Goal: Information Seeking & Learning: Learn about a topic

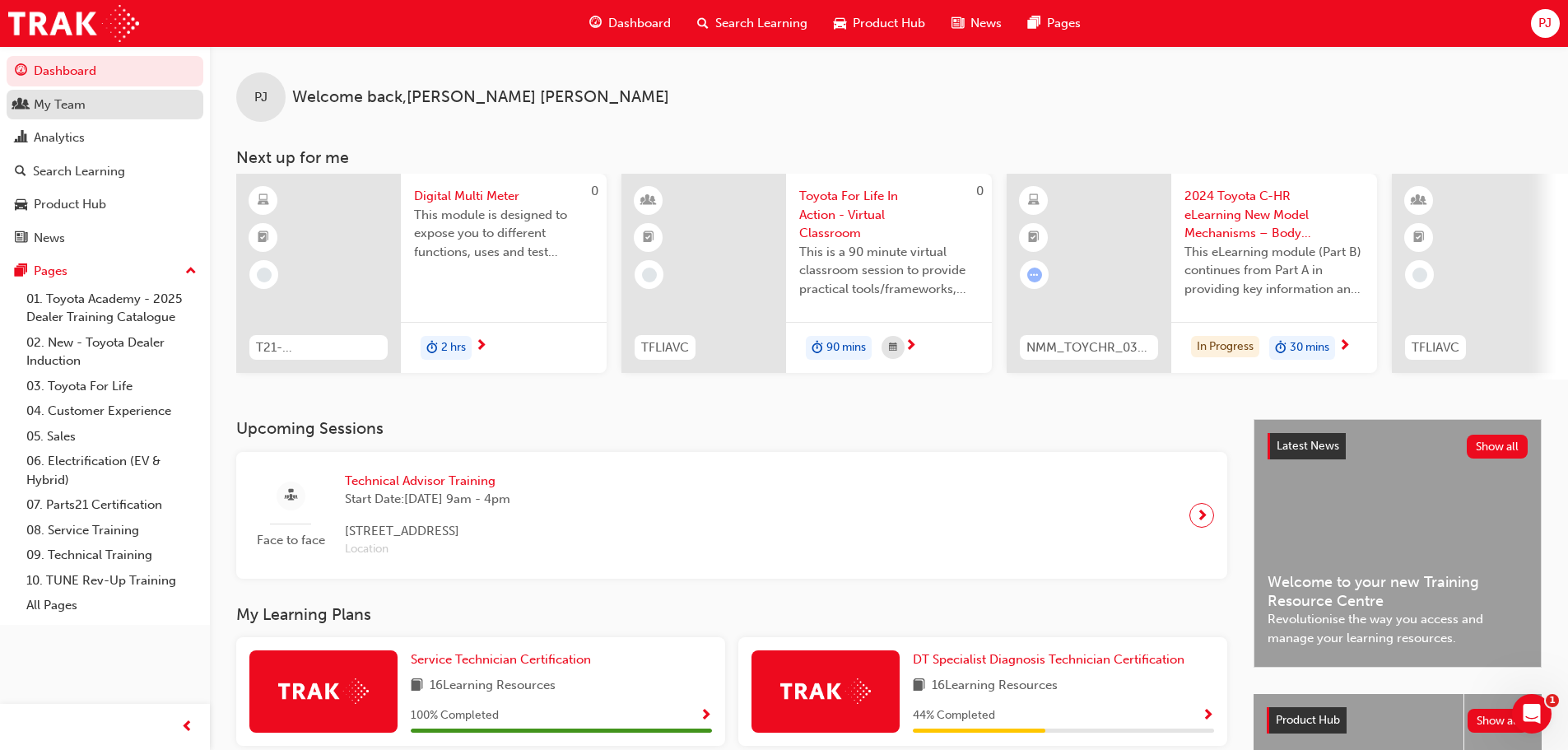
click at [65, 107] on div "My Team" at bounding box center [59, 105] width 51 height 19
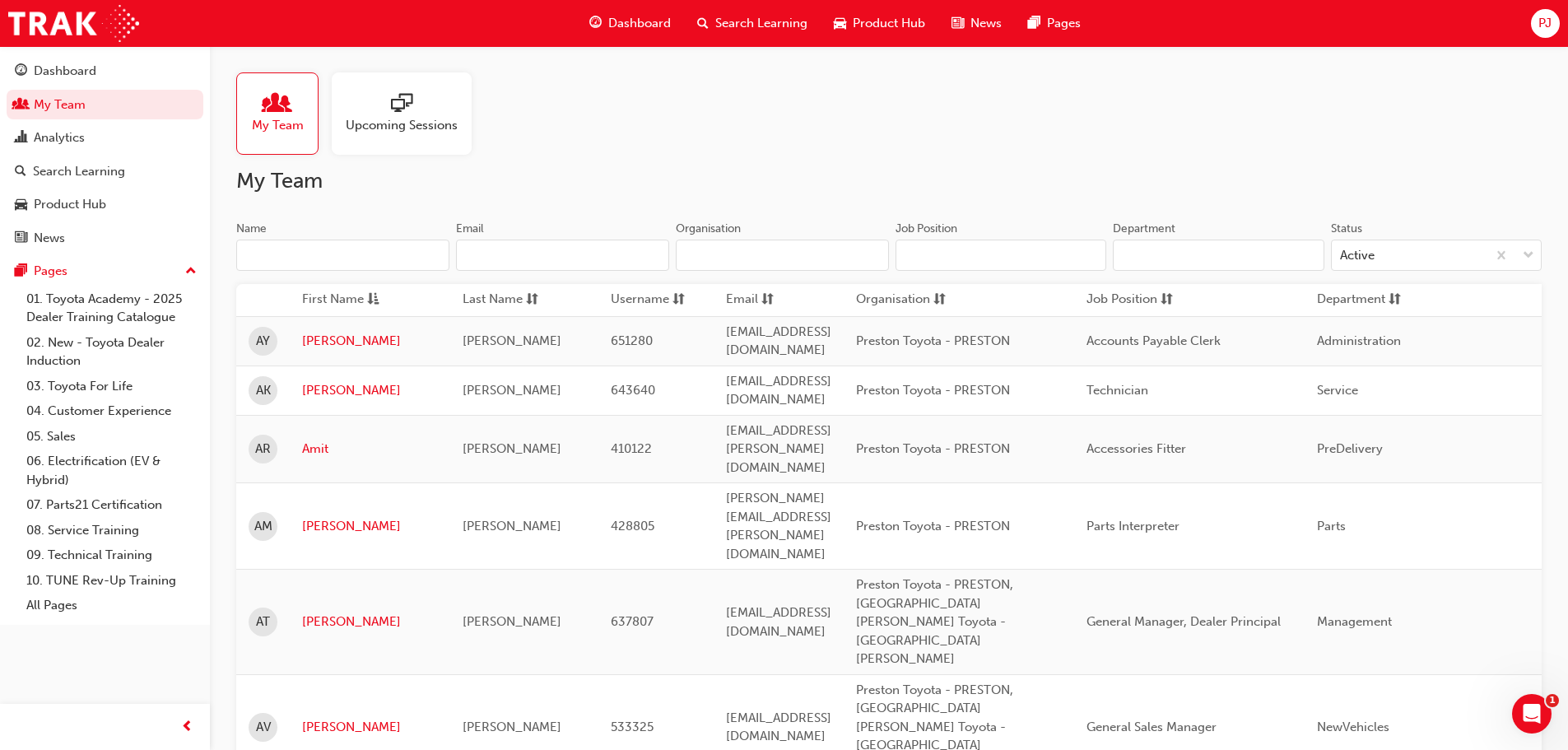
click at [369, 119] on span "Upcoming Sessions" at bounding box center [402, 125] width 112 height 19
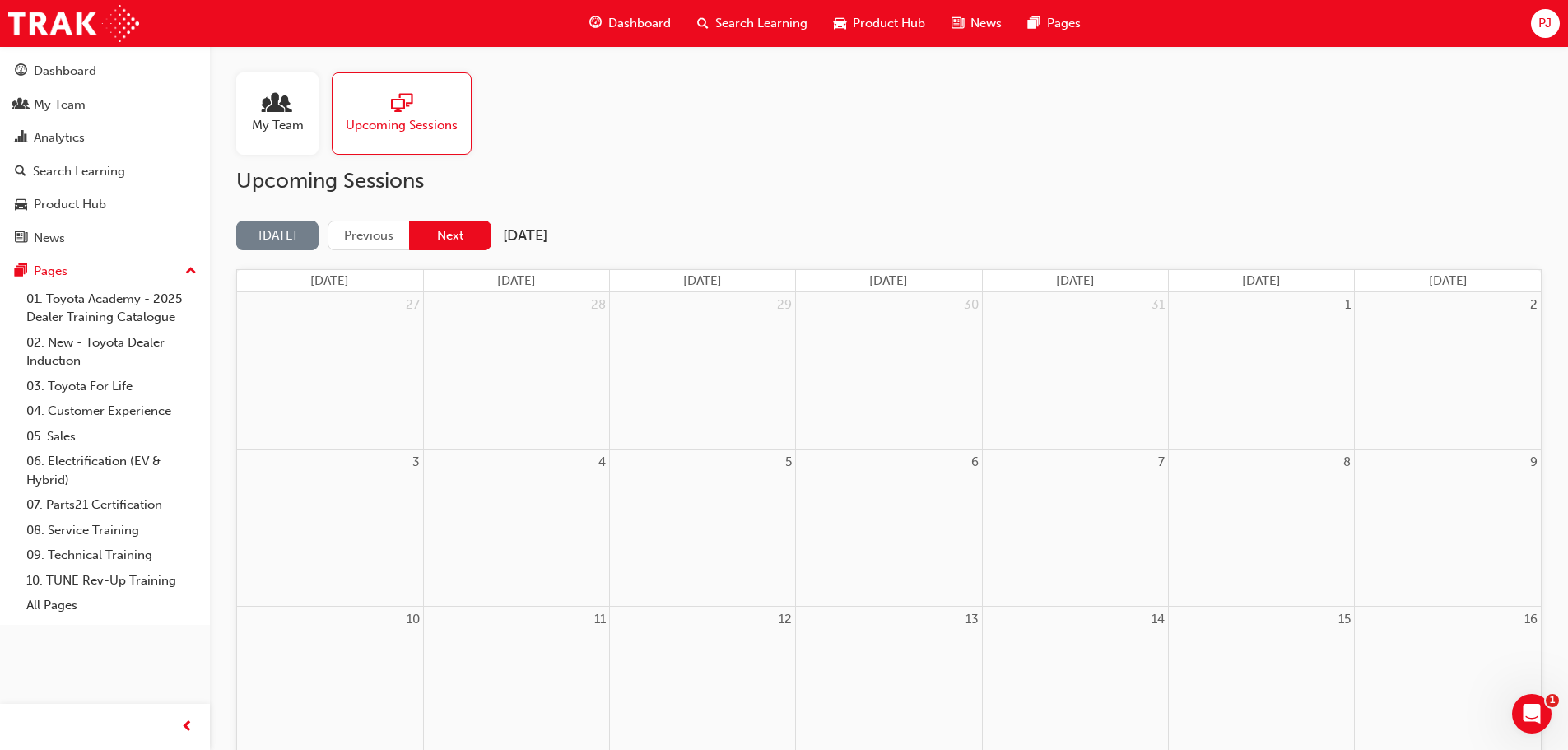
click at [457, 242] on button "Next" at bounding box center [451, 235] width 82 height 30
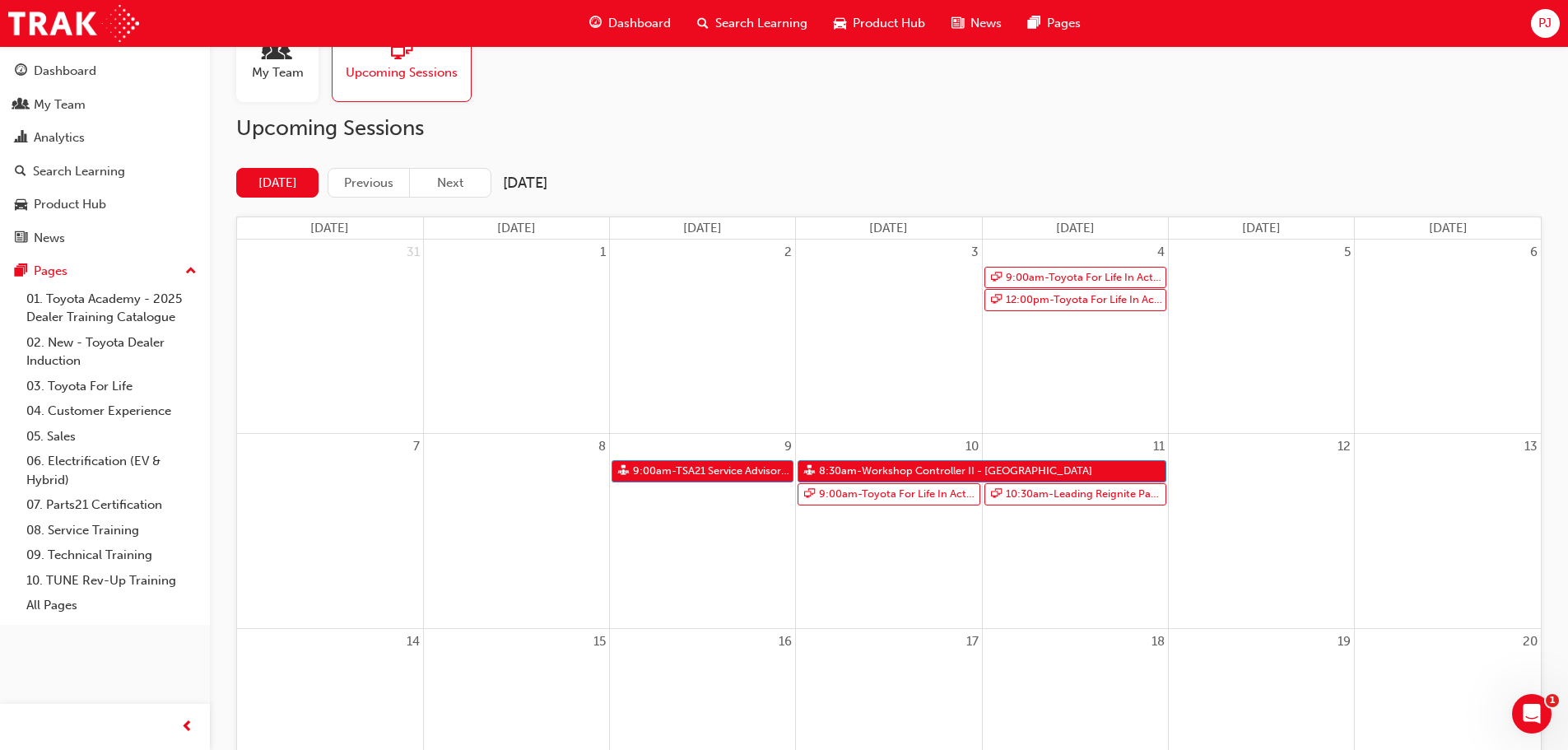
scroll to position [82, 0]
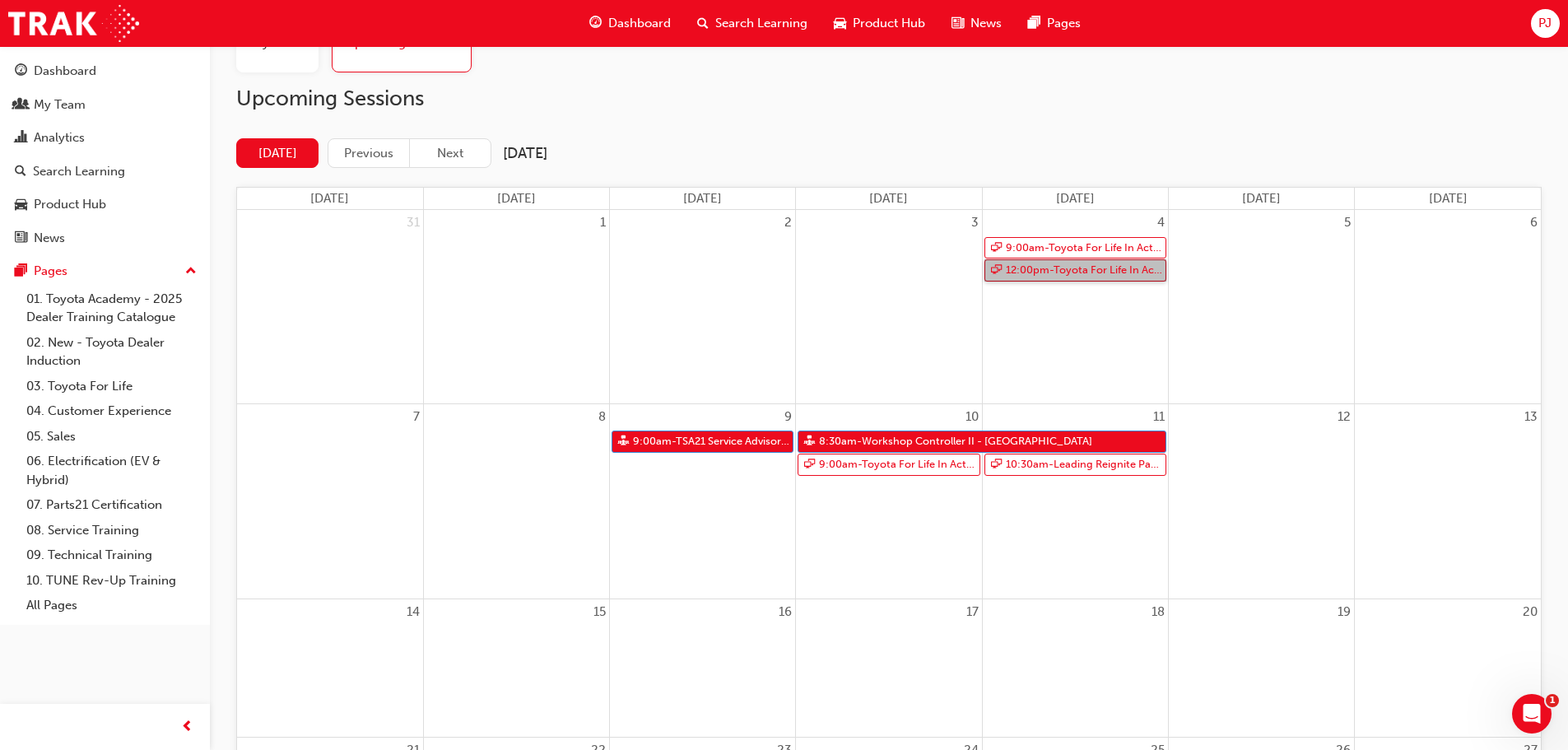
click at [1038, 273] on link "12:00pm - Toyota For Life In Action - Virtual Classroom" at bounding box center [1075, 270] width 182 height 22
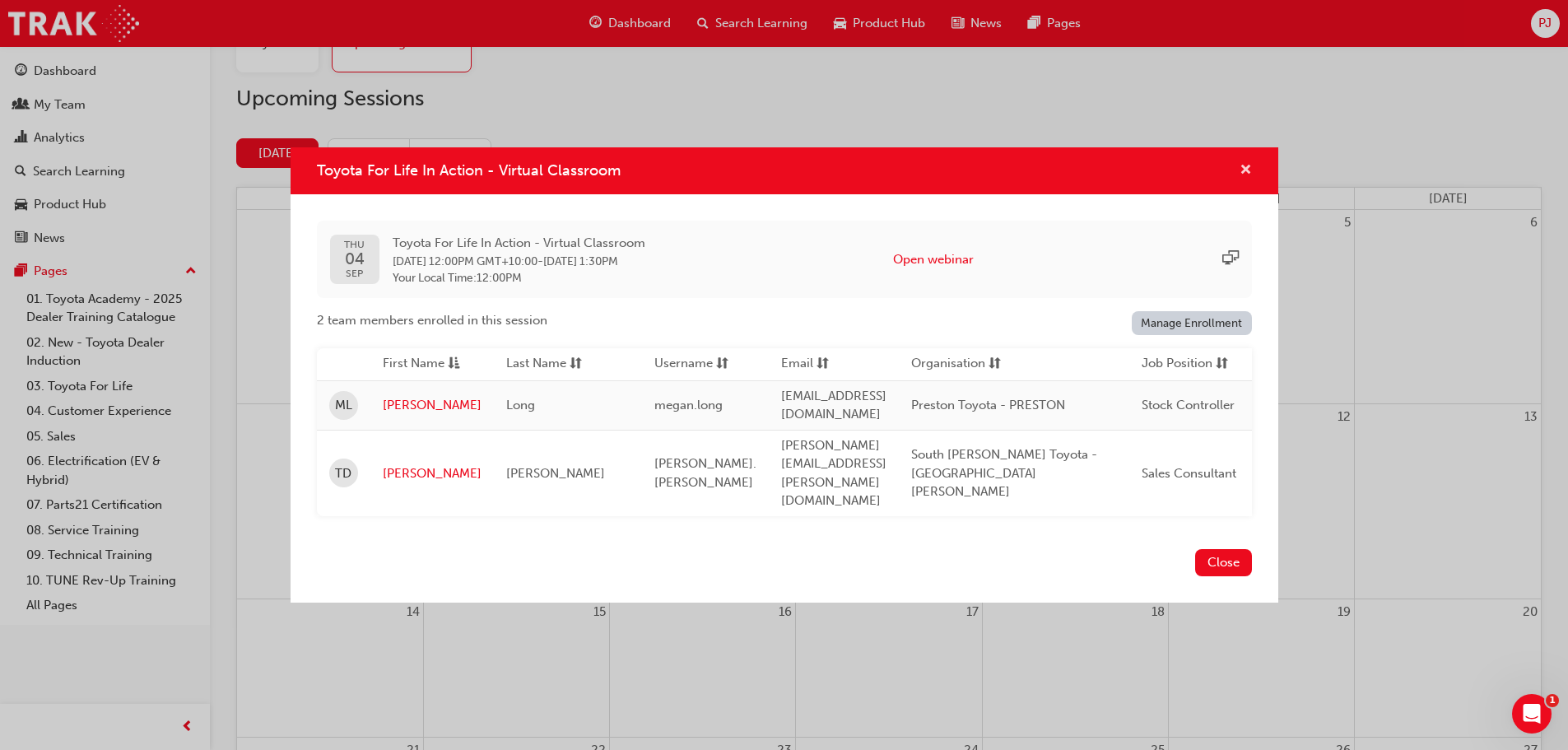
click at [1244, 178] on span "cross-icon" at bounding box center [1245, 171] width 12 height 15
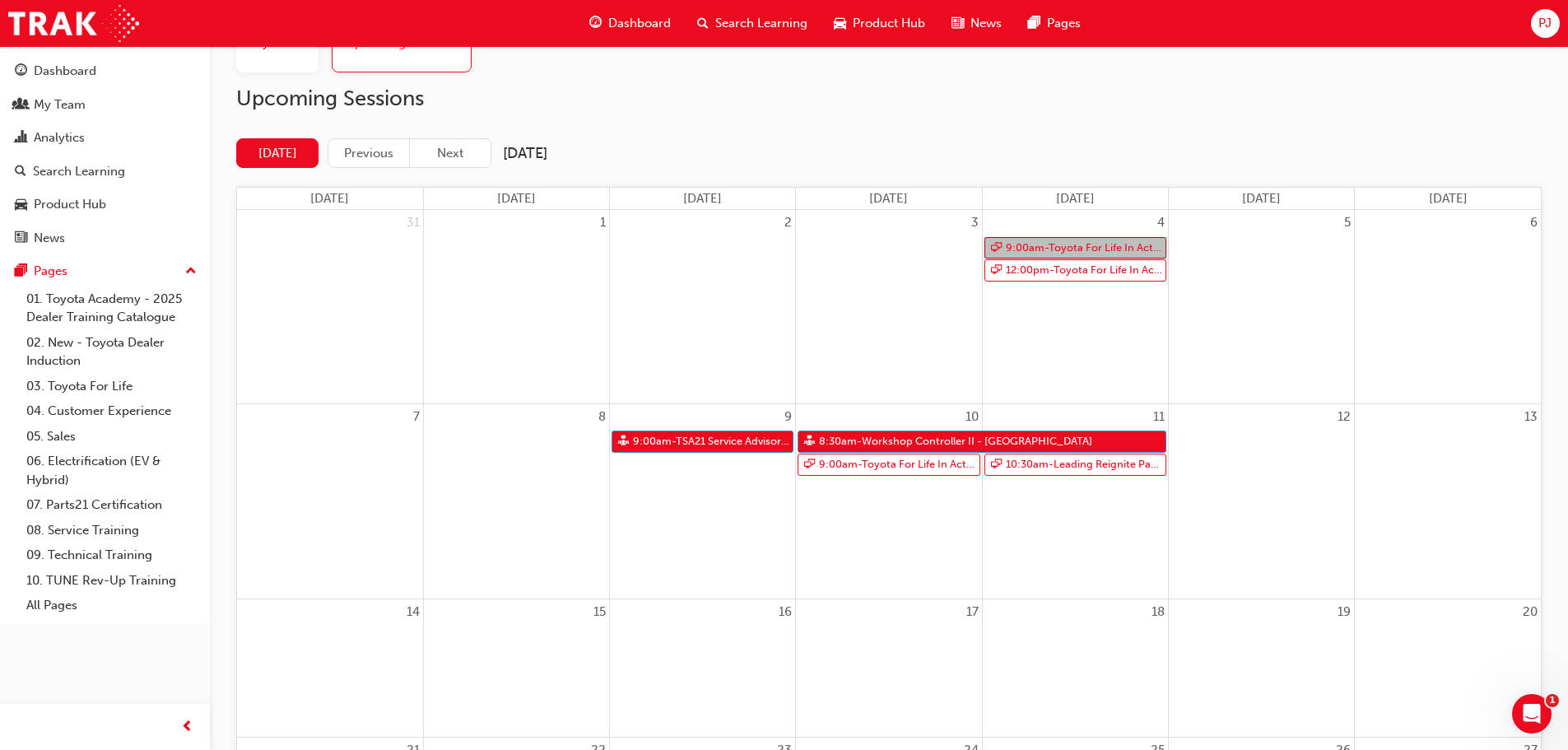
click at [1053, 244] on link "9:00am - Toyota For Life In Action - Virtual Classroom" at bounding box center [1075, 248] width 182 height 22
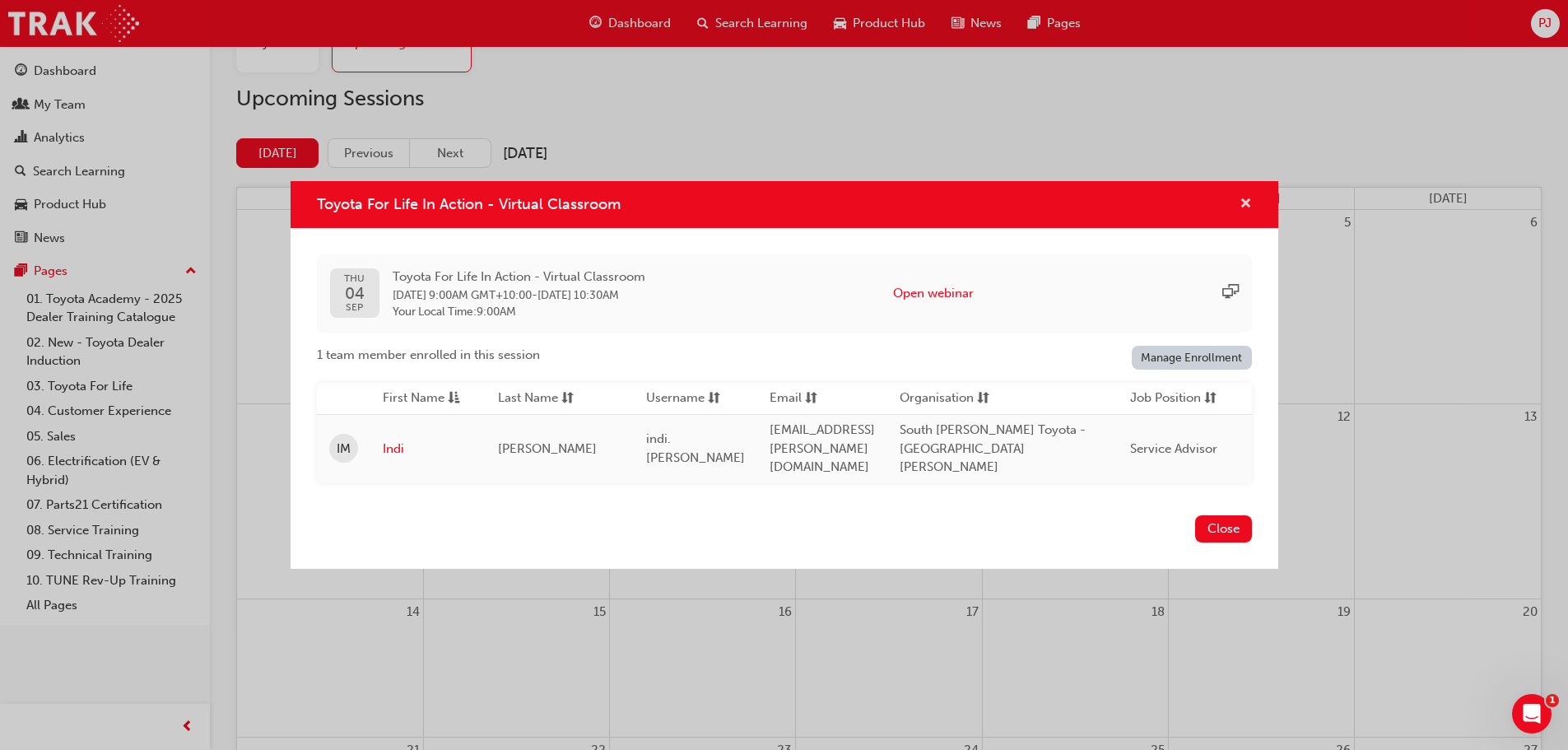
click at [1244, 209] on span "cross-icon" at bounding box center [1245, 204] width 12 height 15
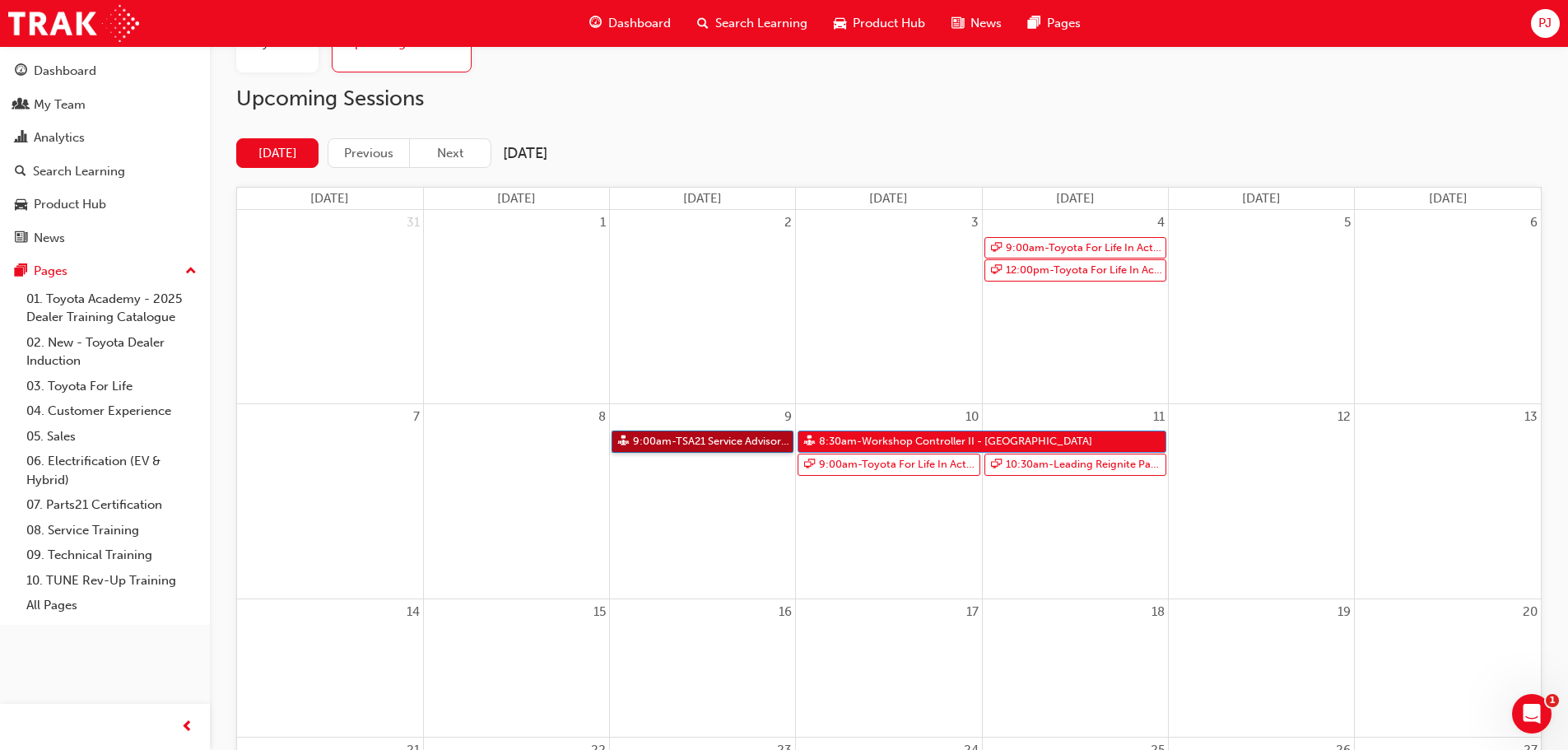
click at [703, 438] on link "9:00am - TSA21 Service Advisor Course ( face to face)" at bounding box center [702, 441] width 182 height 22
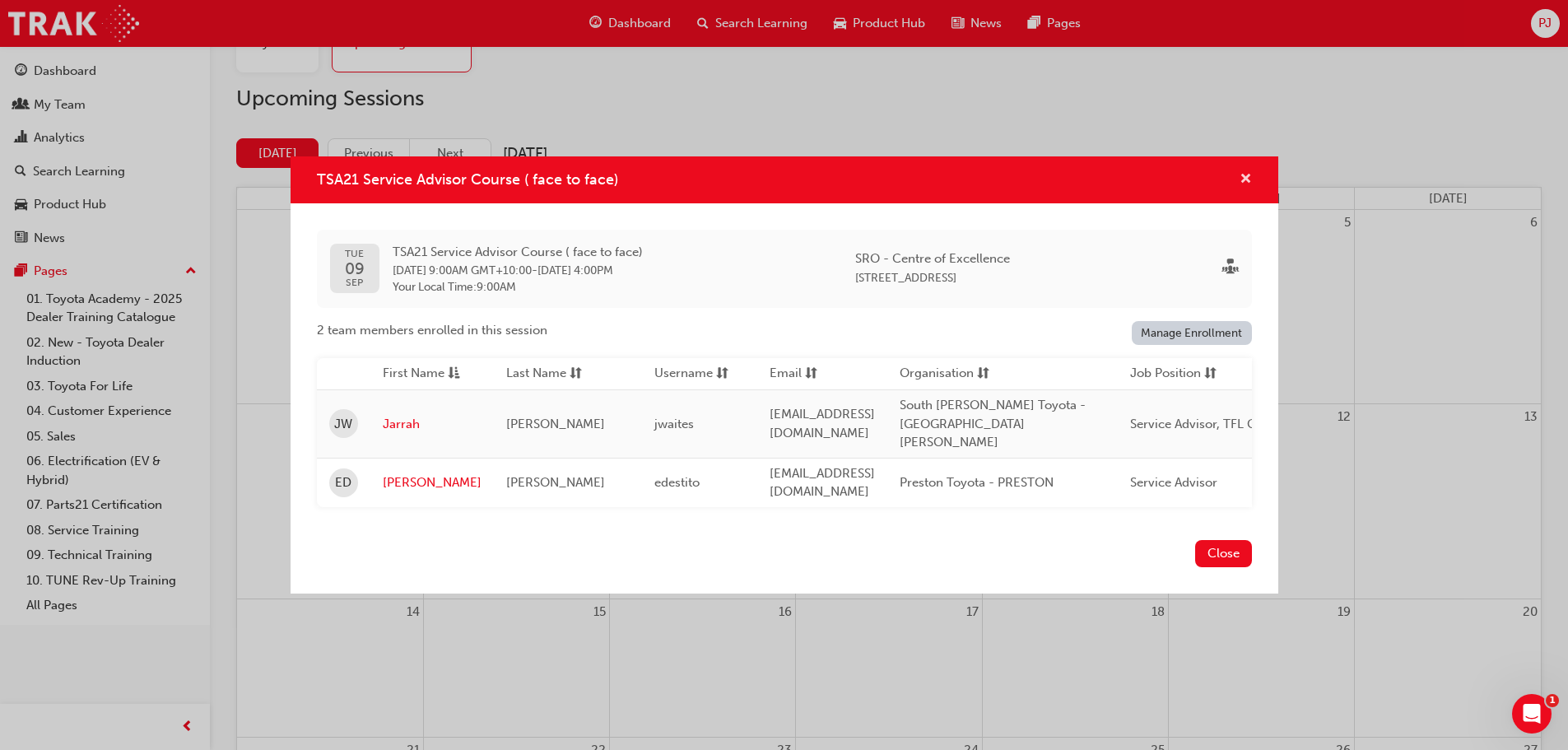
click at [1242, 185] on span "cross-icon" at bounding box center [1245, 179] width 12 height 15
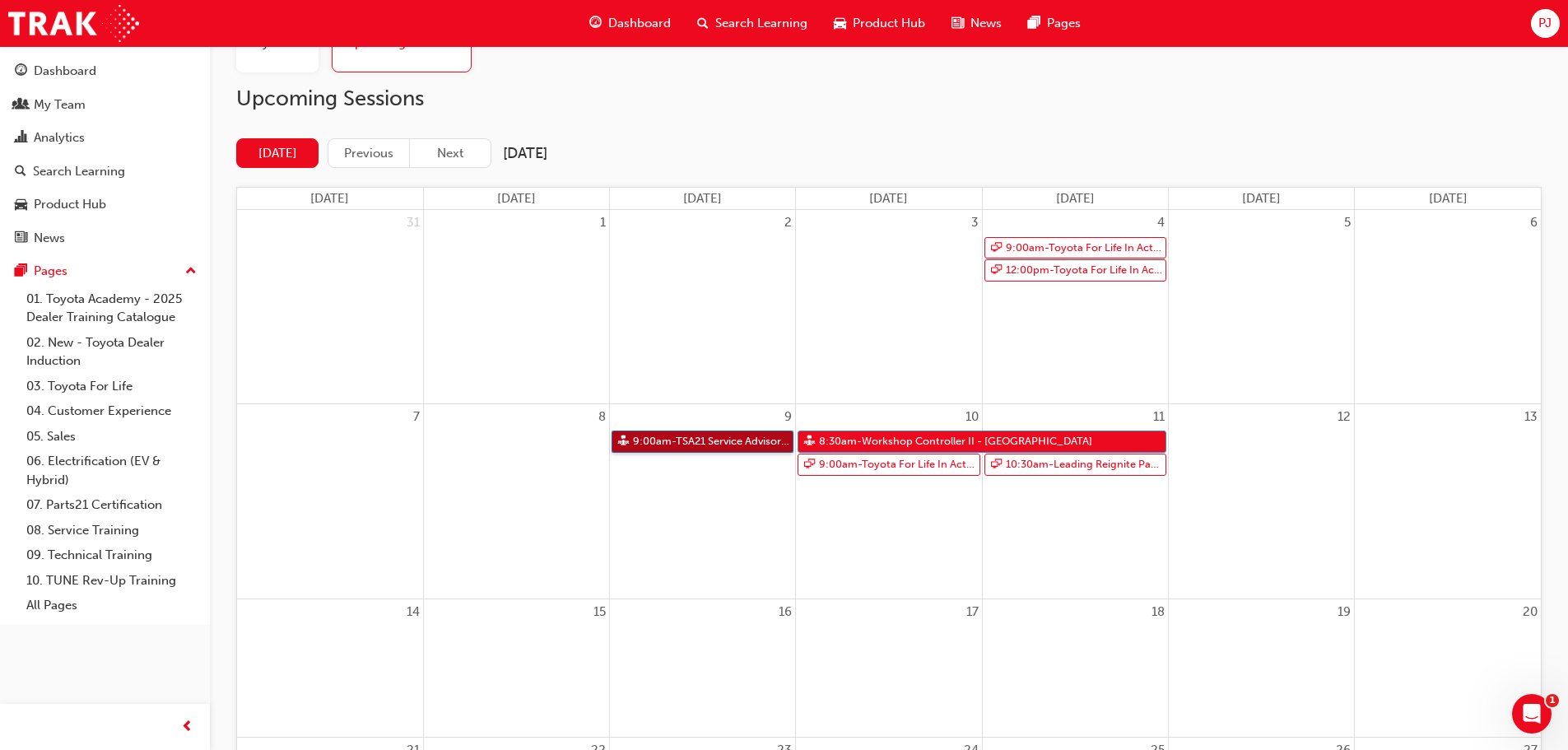
click at [699, 439] on link "9:00am - TSA21 Service Advisor Course ( face to face)" at bounding box center [702, 441] width 182 height 22
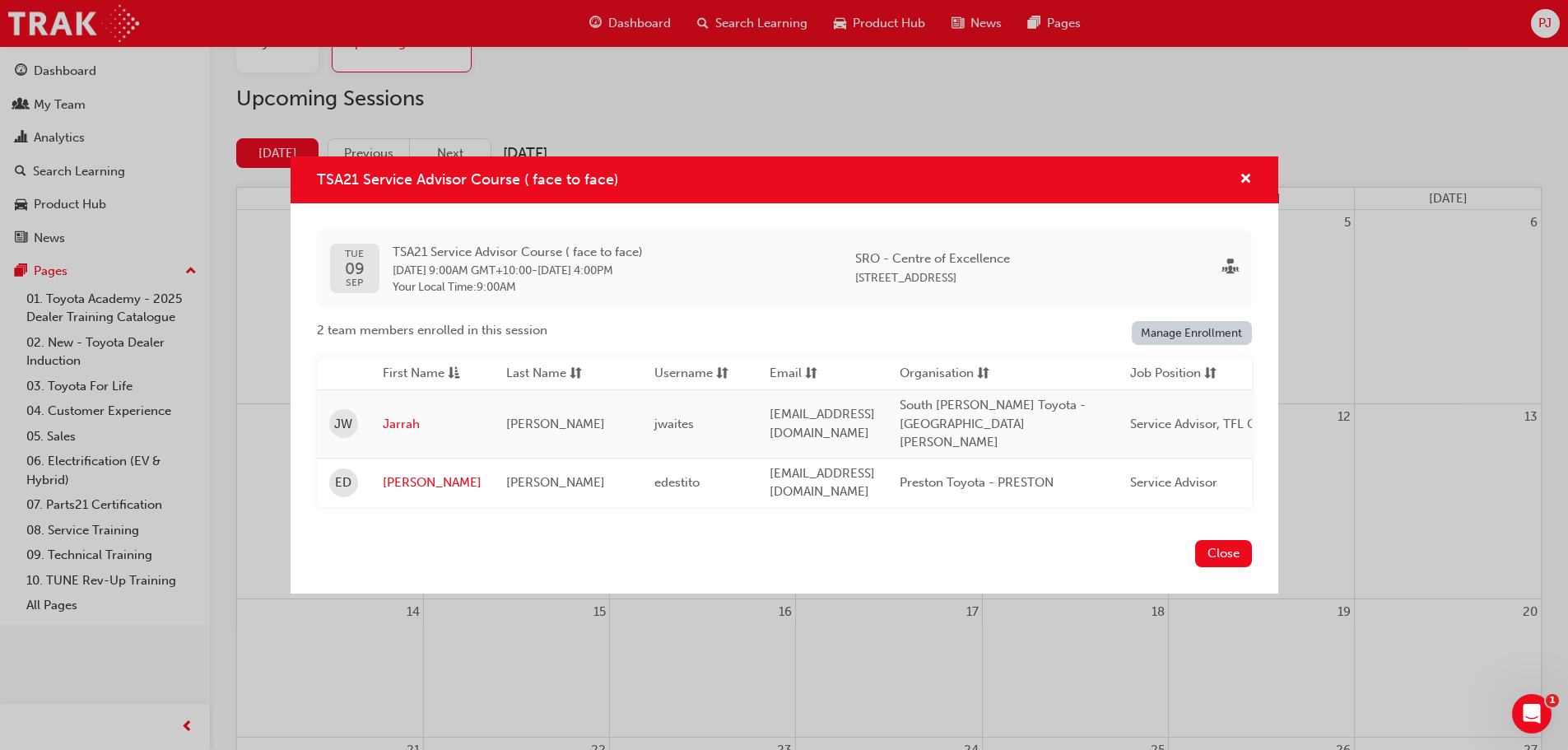
click at [1238, 185] on div "TSA21 Service Advisor Course ( face to face)" at bounding box center [1239, 180] width 26 height 21
click at [1250, 181] on span "cross-icon" at bounding box center [1245, 179] width 12 height 15
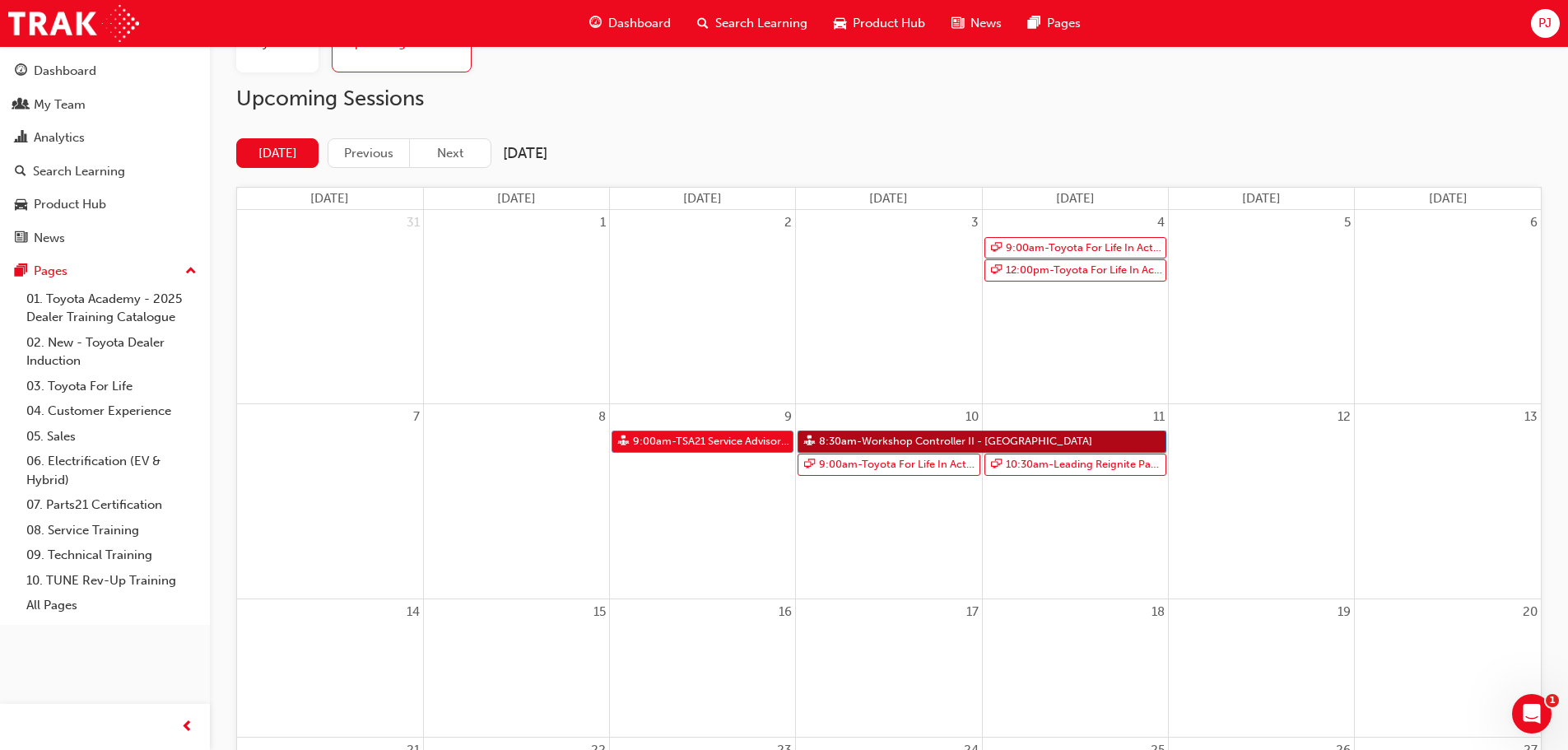
click at [890, 442] on link "8:30am - Workshop Controller II - [GEOGRAPHIC_DATA]" at bounding box center [982, 441] width 369 height 22
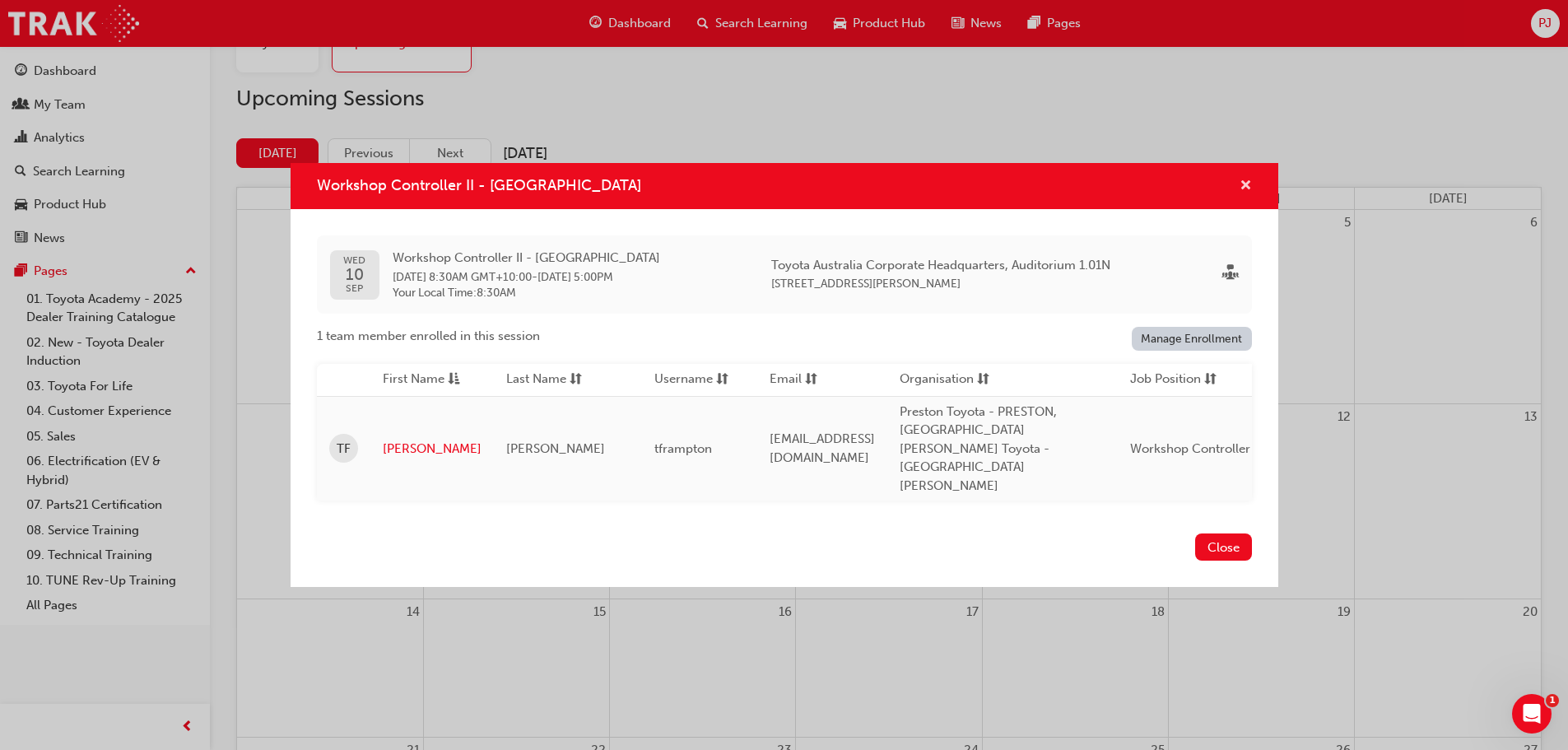
click at [1243, 194] on span "cross-icon" at bounding box center [1245, 186] width 12 height 15
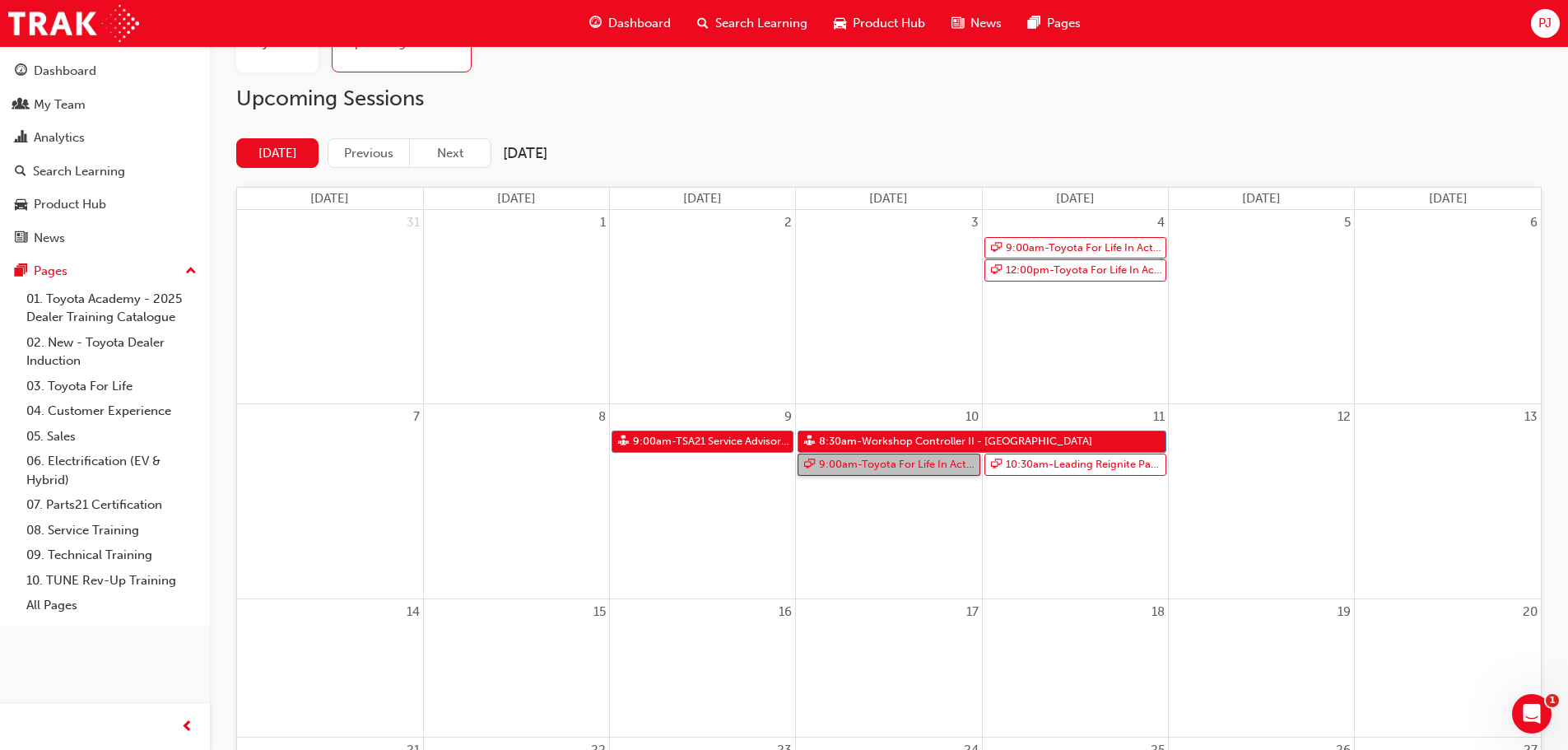
click at [911, 467] on link "9:00am - Toyota For Life In Action - Virtual Classroom" at bounding box center [888, 464] width 182 height 22
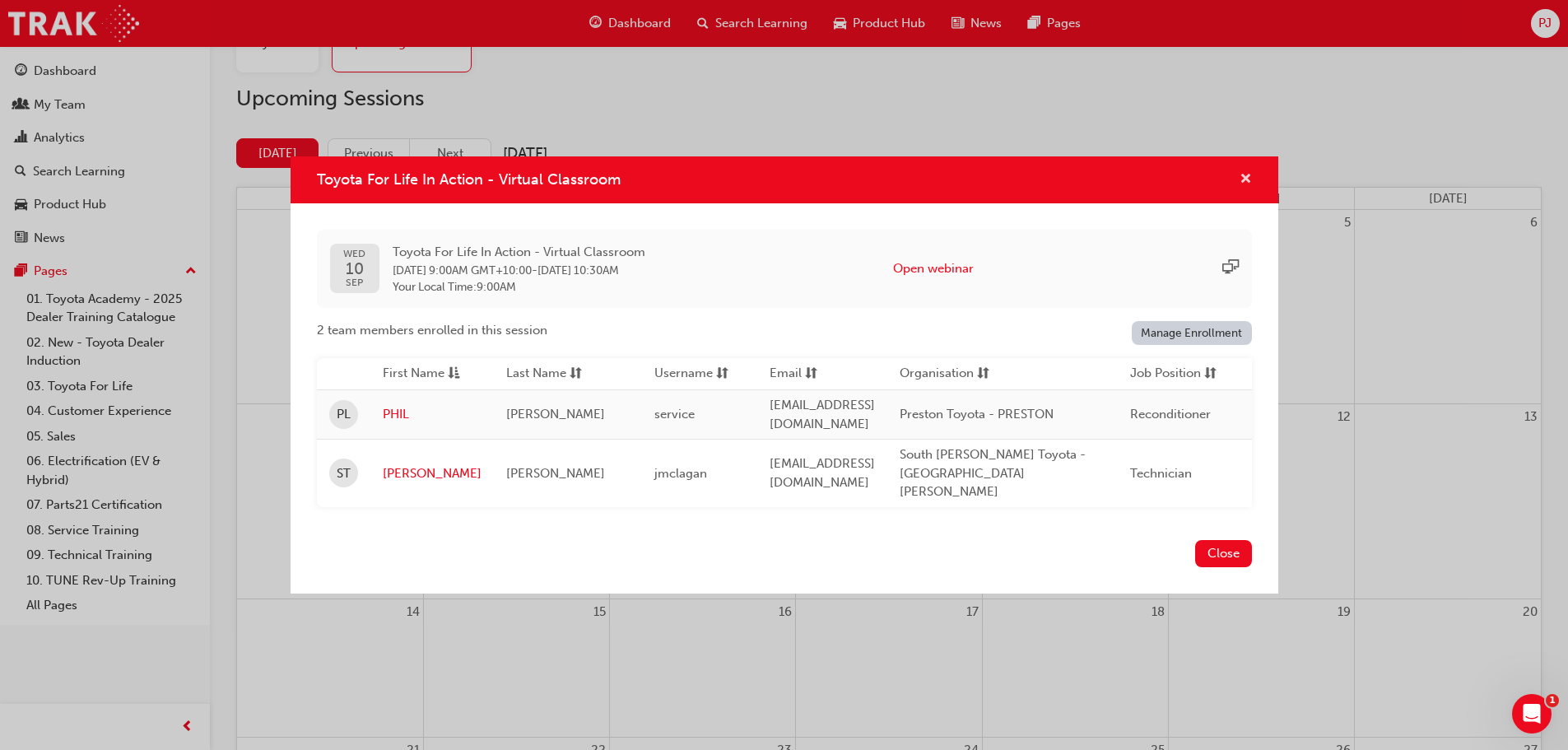
click at [1245, 184] on span "cross-icon" at bounding box center [1245, 179] width 12 height 15
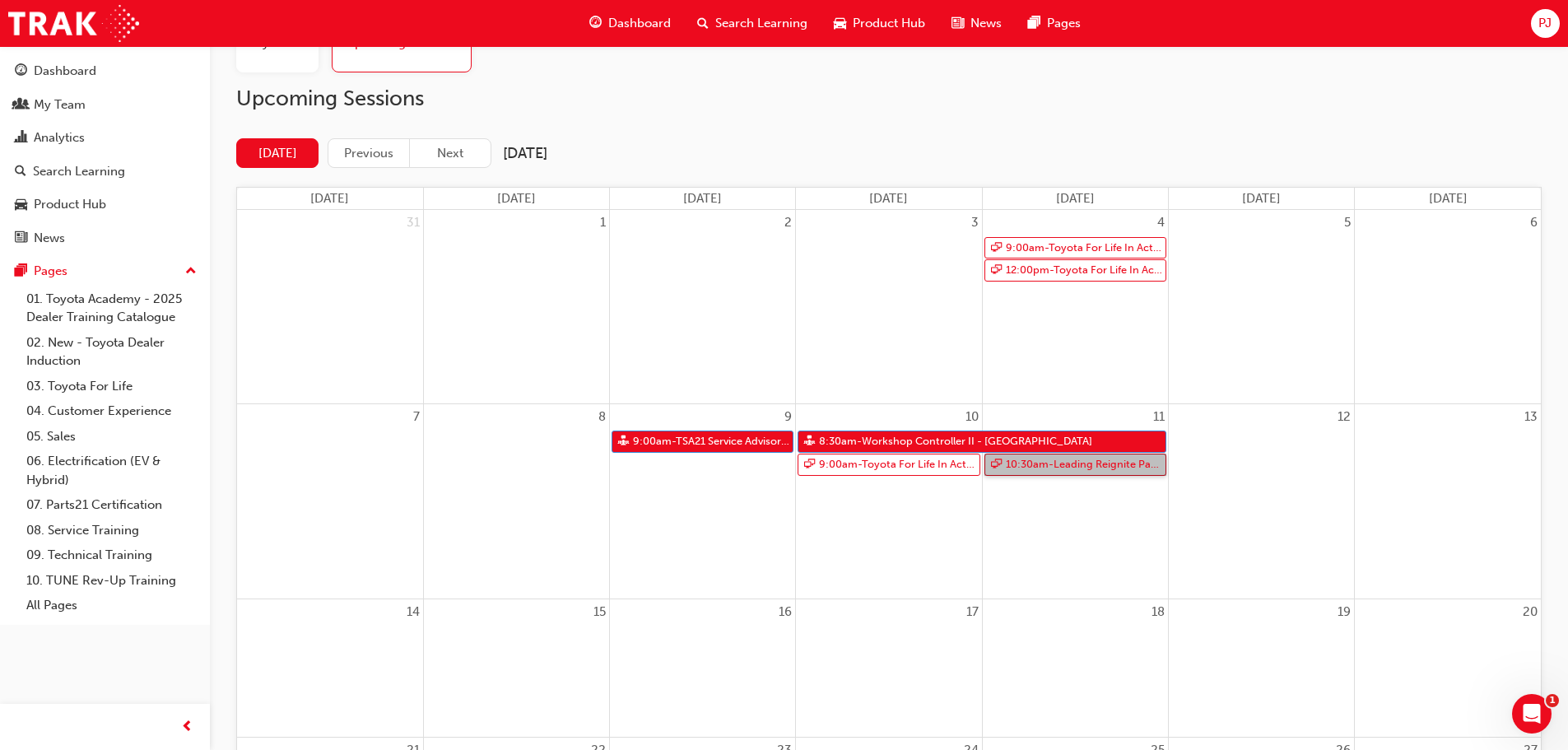
click at [1050, 467] on link "10:30am - Leading Reignite Part 2 - Virtual Classroom" at bounding box center [1075, 464] width 182 height 22
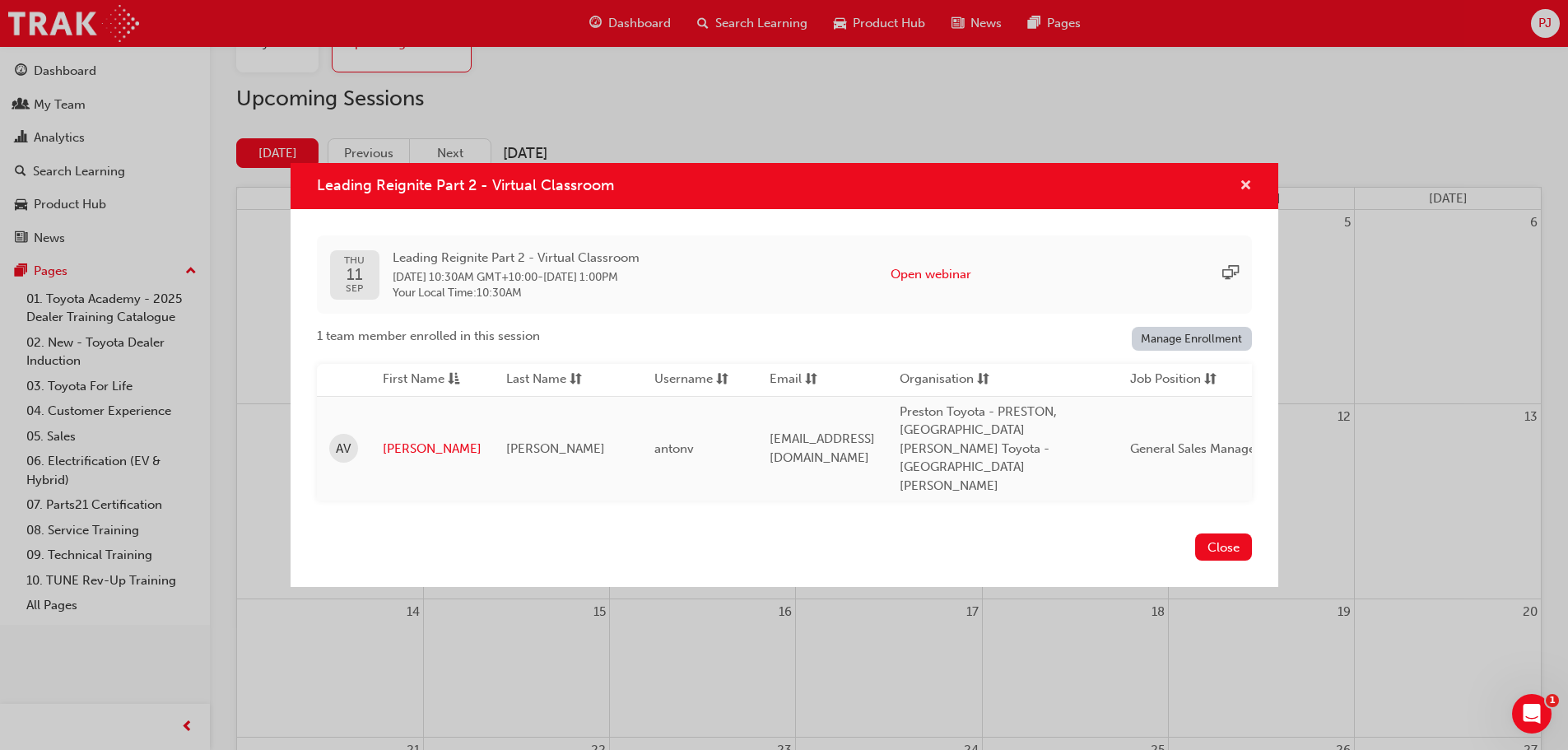
click at [1243, 194] on span "cross-icon" at bounding box center [1245, 186] width 12 height 15
